Goal: Navigation & Orientation: Find specific page/section

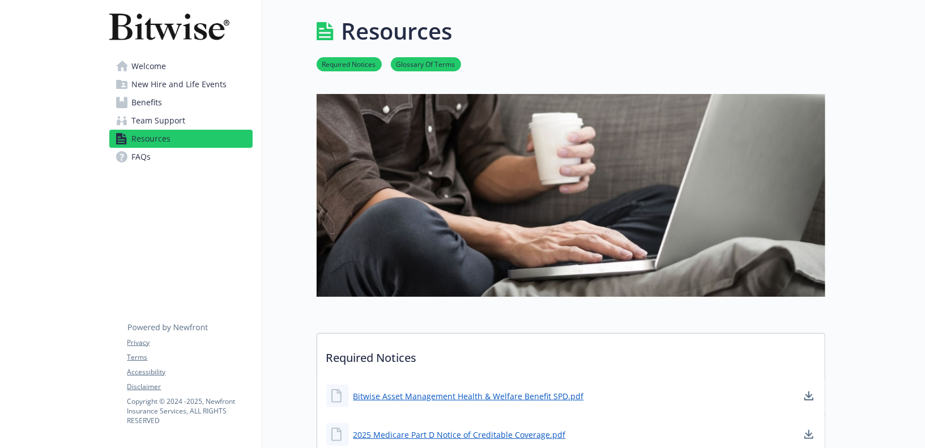
scroll to position [296, 0]
